Goal: Book appointment/travel/reservation

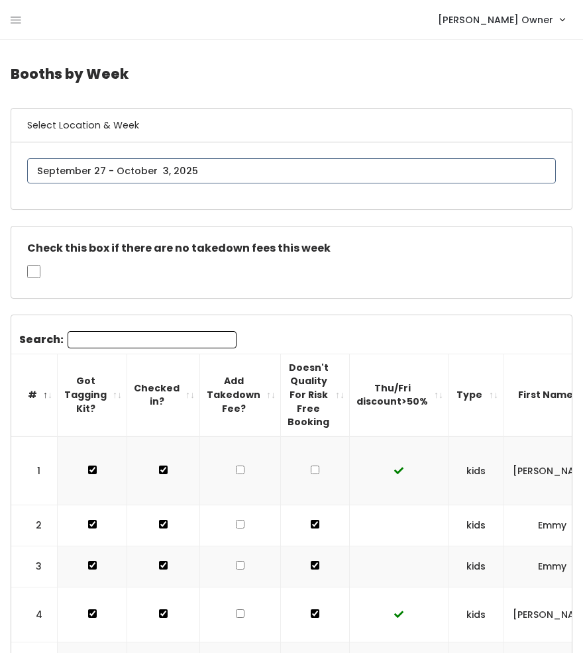
click at [103, 176] on input "text" at bounding box center [291, 170] width 529 height 25
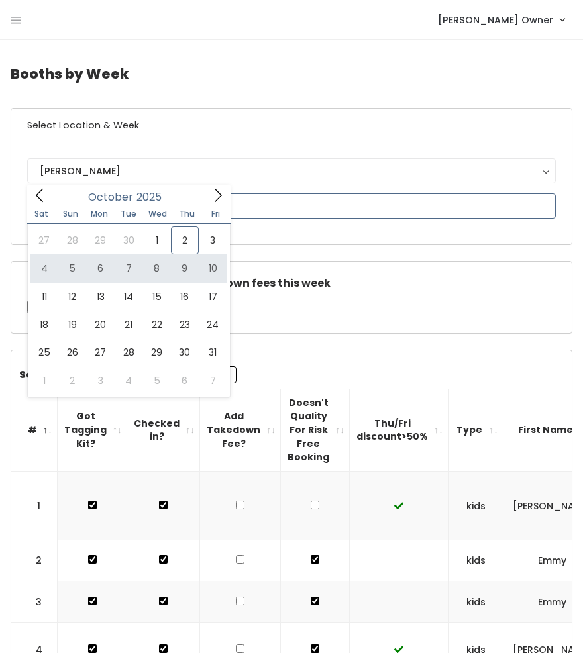
type input "October 4 to October 10"
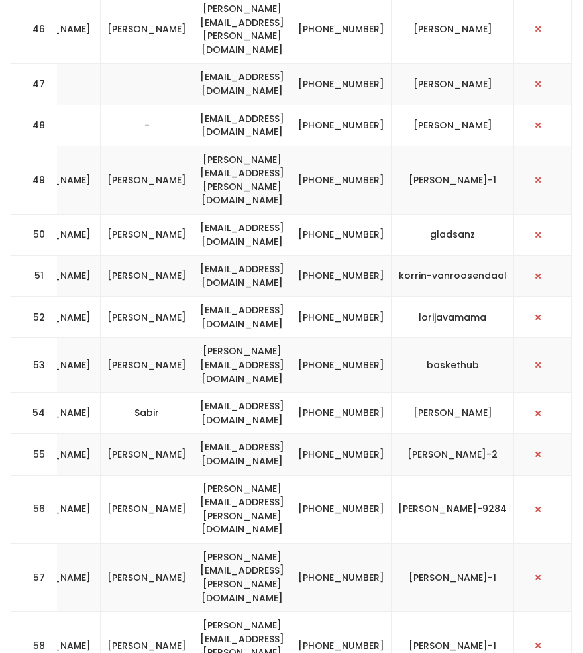
scroll to position [0, 518]
drag, startPoint x: 529, startPoint y: 459, endPoint x: 215, endPoint y: 472, distance: 313.7
copy tr "ljburton3@yahoo.com (801) 712-2007 lorijavamama"
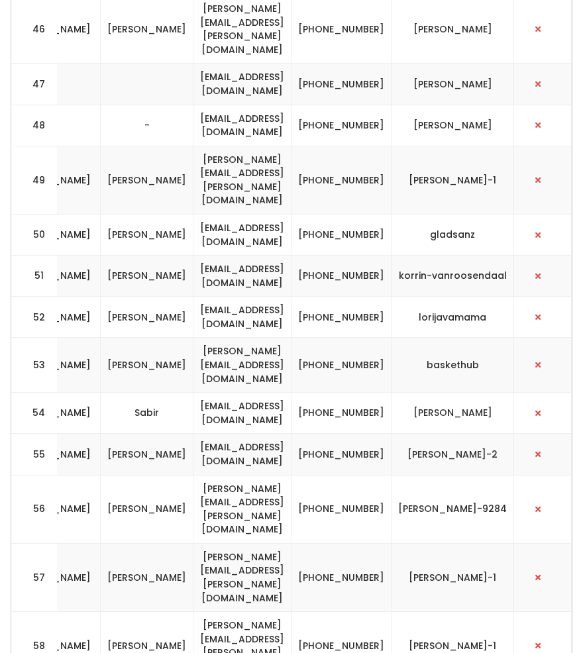
drag, startPoint x: 528, startPoint y: 457, endPoint x: 451, endPoint y: 460, distance: 77.6
copy td "lorijavamama"
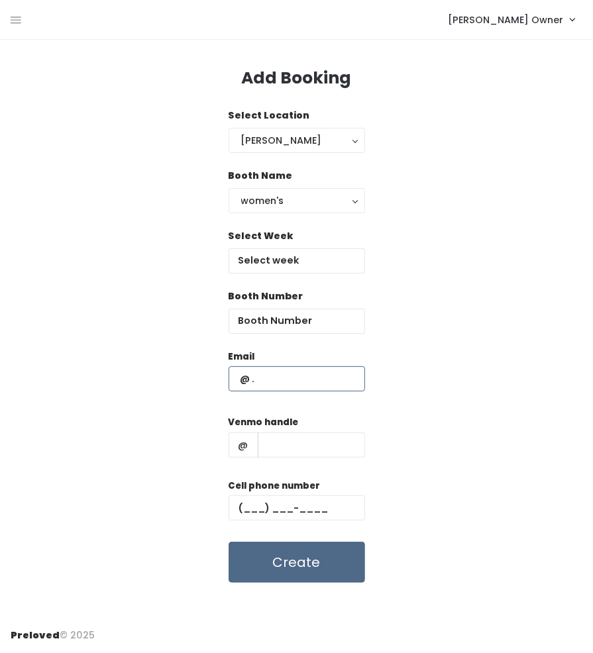
click at [282, 369] on input "text" at bounding box center [297, 378] width 137 height 25
paste input "ljburton3@yahoo.com (801) 712-2007 lorijavamama"
type input "ljburton3@yahoo.com (801) 712-2007 lorijavamama"
click at [283, 327] on input "number" at bounding box center [297, 321] width 137 height 25
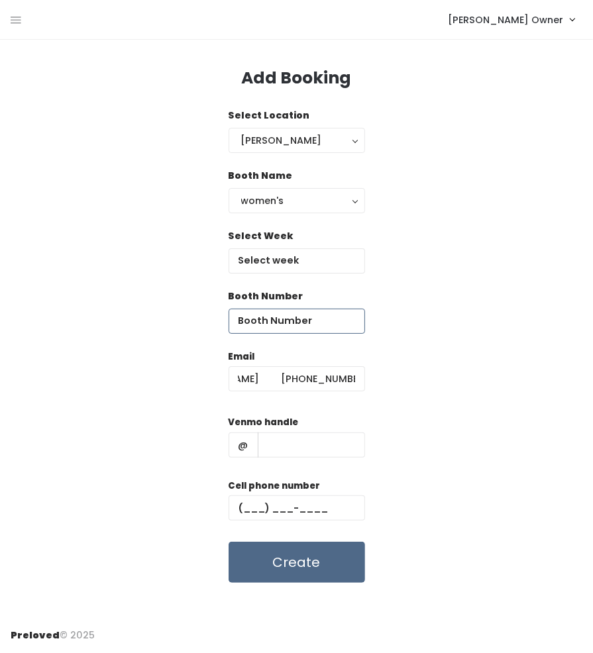
scroll to position [0, 0]
type input "66"
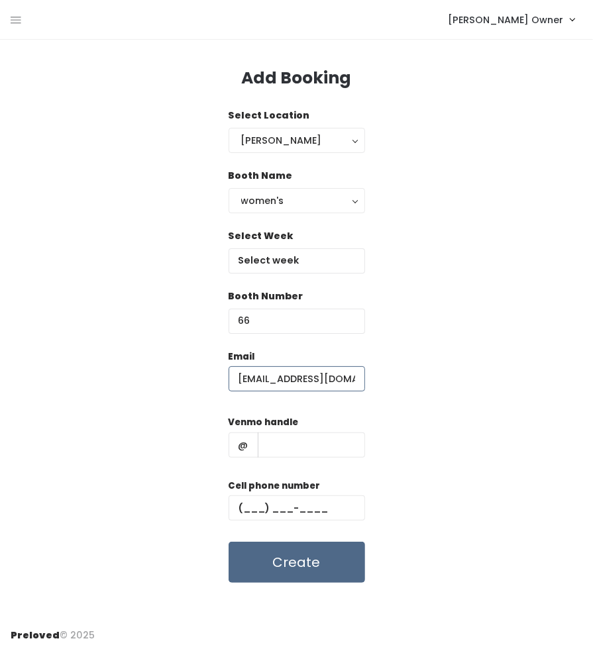
click at [347, 380] on input "ljburton3@yahoo.com (801) 712-2007 lorijavamama" at bounding box center [297, 378] width 137 height 25
type input "[EMAIL_ADDRESS][DOMAIN_NAME]"
click at [330, 523] on div "Cell phone number" at bounding box center [297, 505] width 137 height 53
click at [321, 507] on input "text" at bounding box center [297, 508] width 137 height 25
paste input "(380) 171-2200"
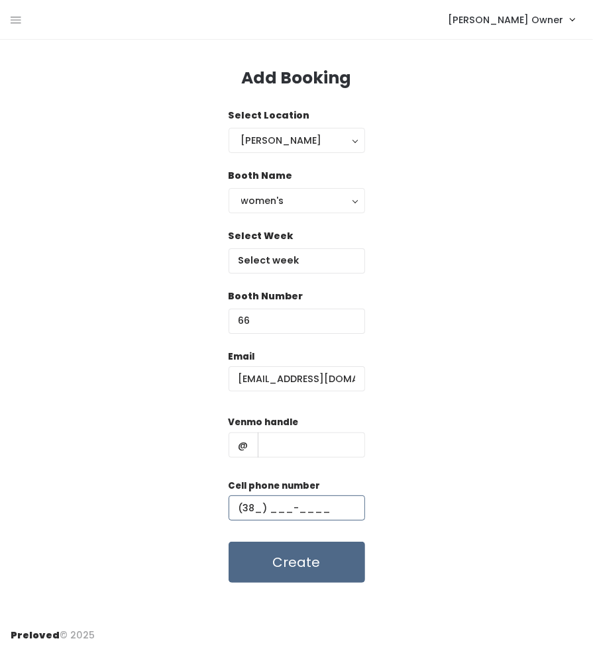
type input "(3__) ___-____"
type input "[PHONE_NUMBER]"
click at [339, 451] on input "text" at bounding box center [311, 445] width 107 height 25
paste input "lorijavamama"
type input "lorijavamama"
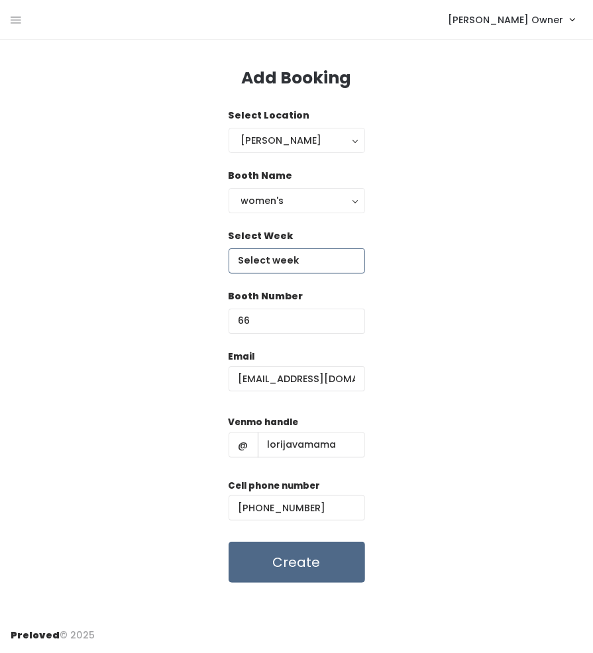
click at [288, 262] on body "EMPLOYEES Manage Bookings Booths by Week All Bookings Bookings with Booths Boot…" at bounding box center [296, 326] width 593 height 653
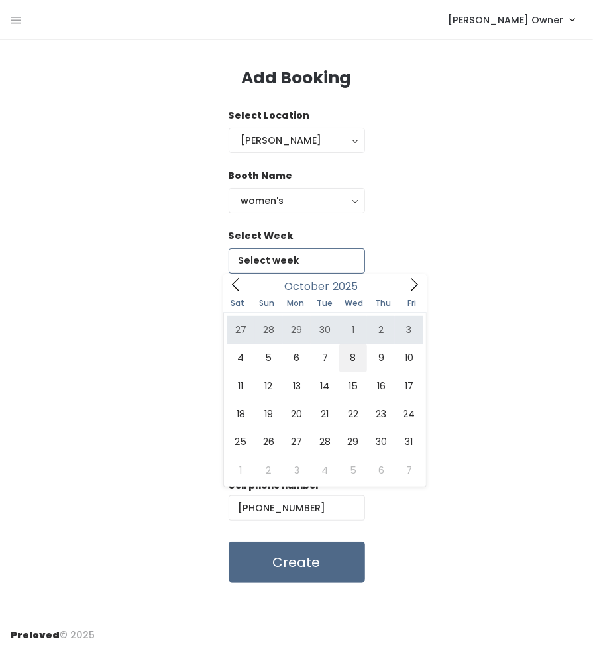
type input "[DATE] to [DATE]"
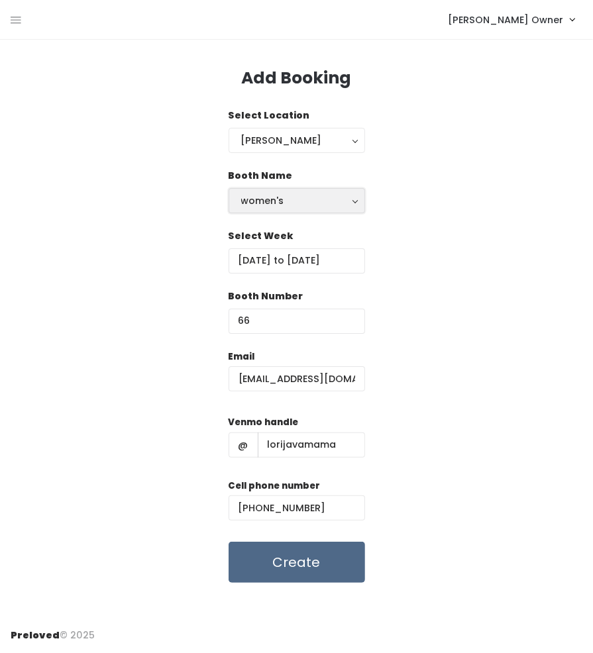
click at [279, 200] on div "women's" at bounding box center [296, 200] width 111 height 15
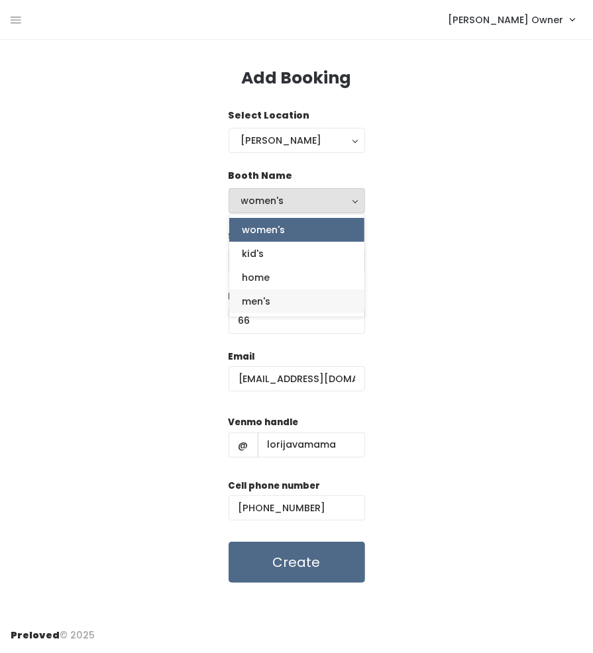
click at [281, 303] on link "men's" at bounding box center [296, 302] width 135 height 24
select select "mens"
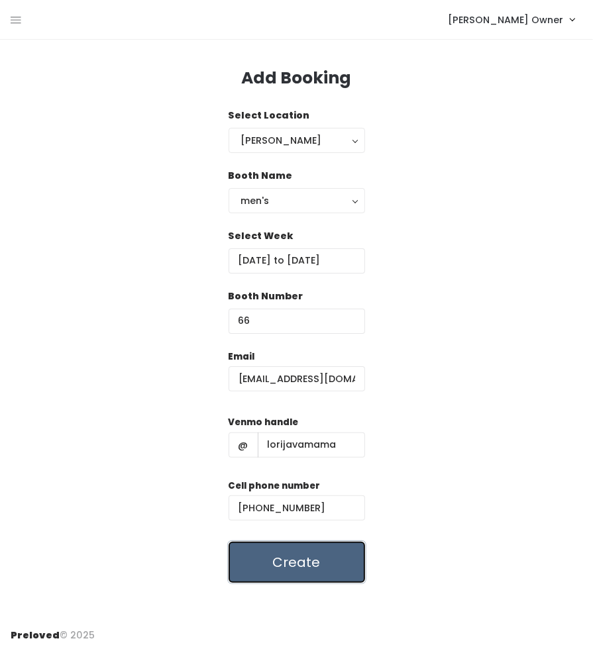
click at [310, 554] on button "Create" at bounding box center [297, 562] width 137 height 41
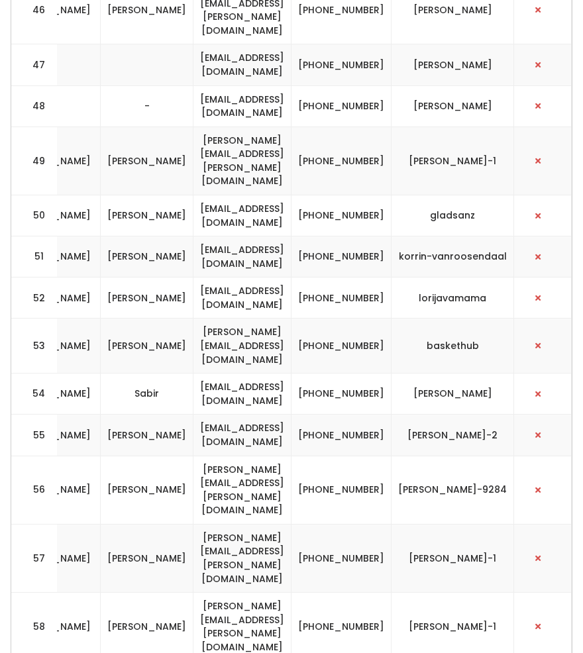
scroll to position [0, 541]
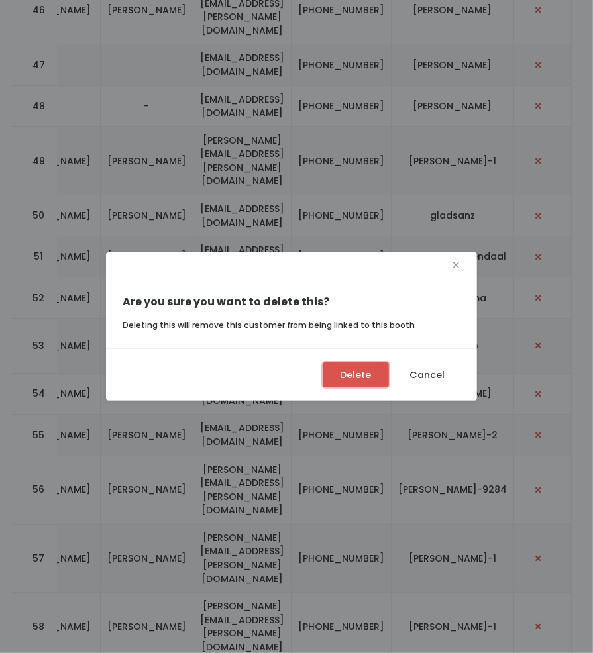
click at [335, 382] on button "Delete" at bounding box center [356, 374] width 66 height 25
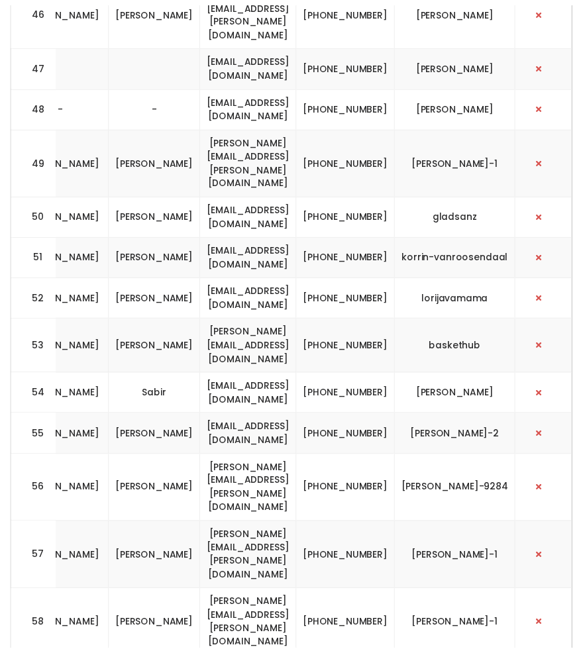
scroll to position [0, 531]
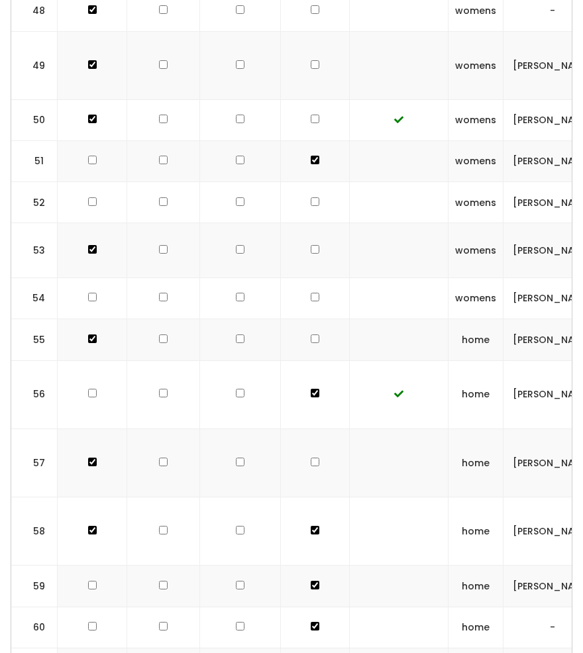
scroll to position [2682, 0]
